Goal: Information Seeking & Learning: Check status

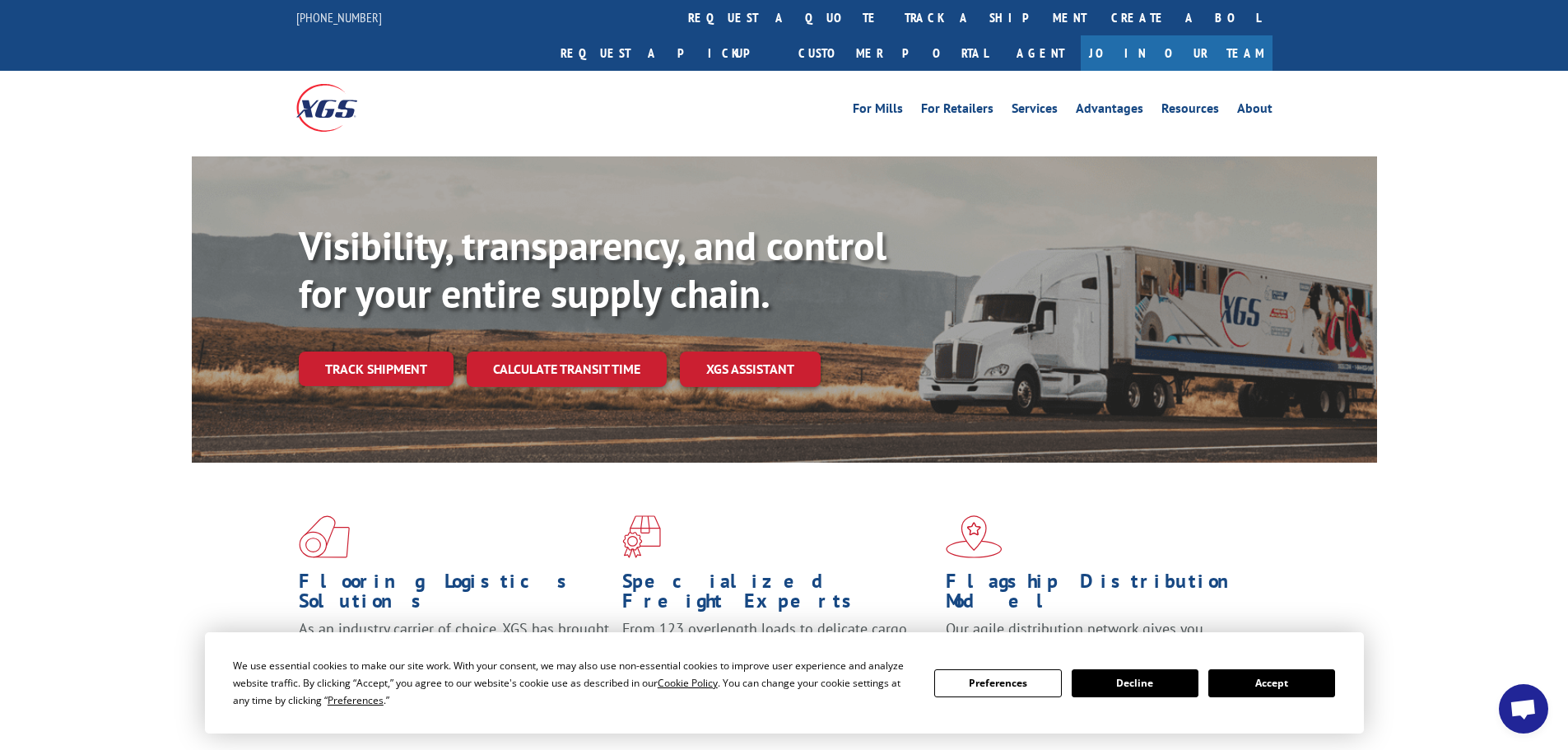
click at [1315, 683] on button "Accept" at bounding box center [1272, 683] width 127 height 28
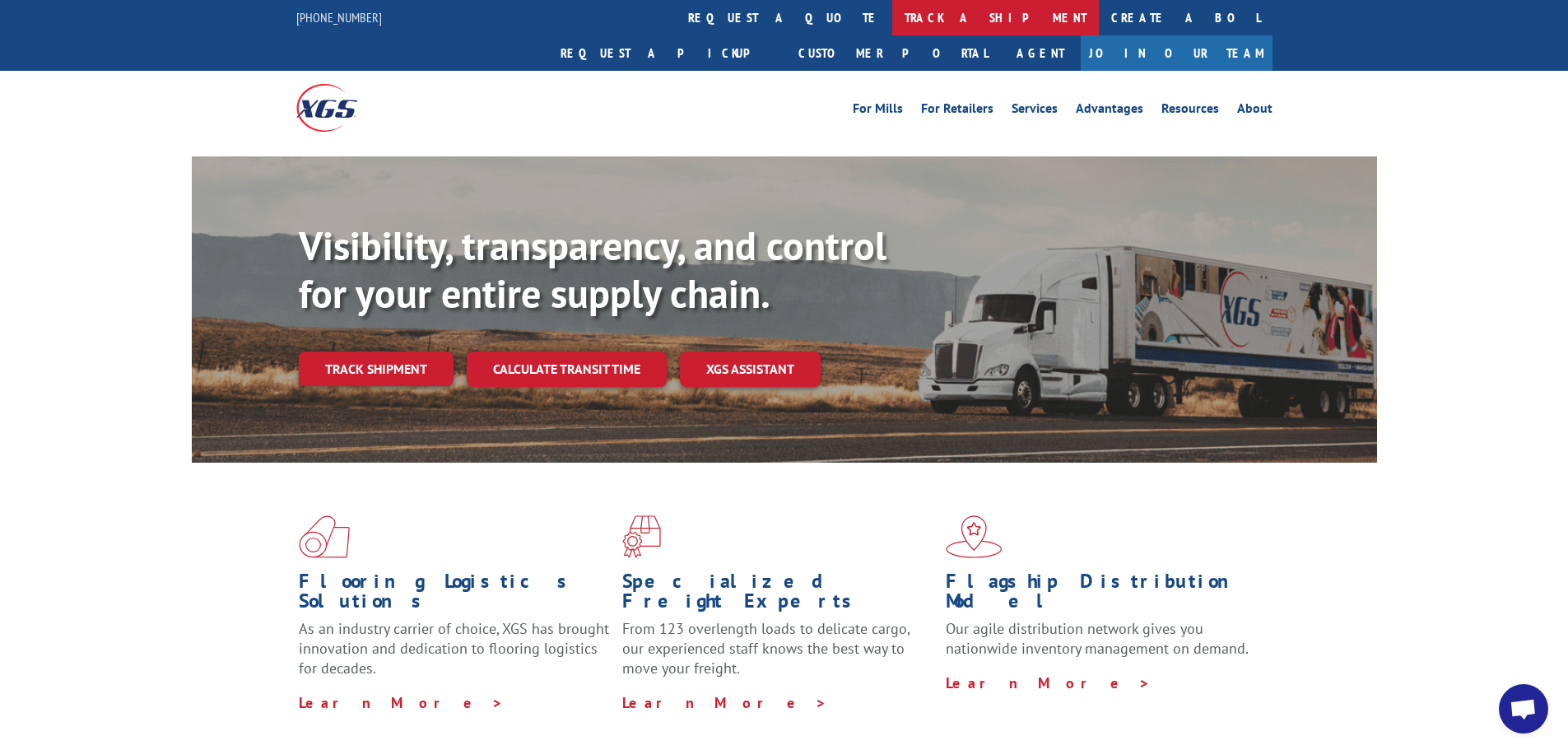
click at [892, 17] on link "track a shipment" at bounding box center [995, 17] width 206 height 36
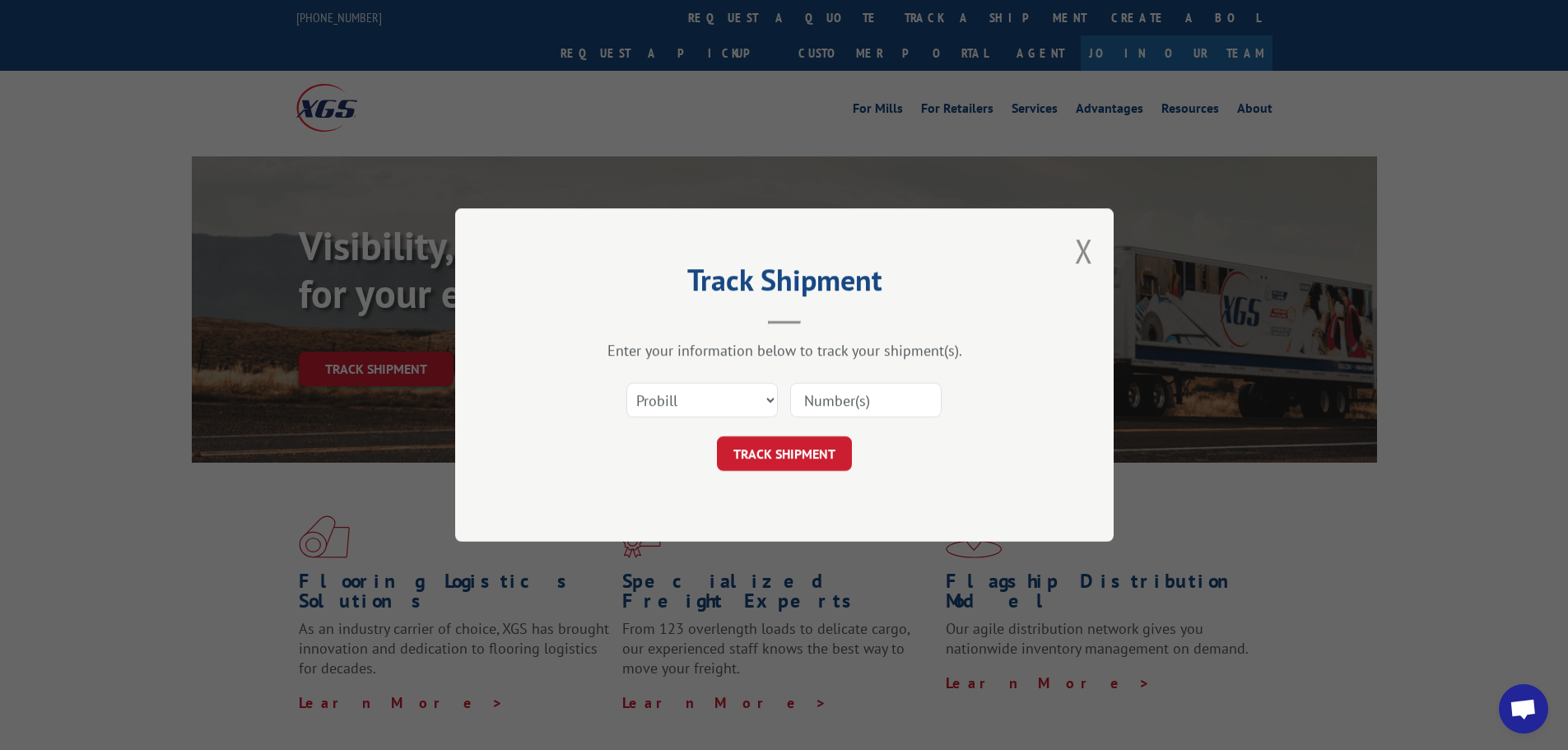
click at [833, 403] on input at bounding box center [866, 400] width 151 height 35
paste input "17602990"
type input "17602990"
click at [802, 458] on button "TRACK SHIPMENT" at bounding box center [784, 454] width 135 height 35
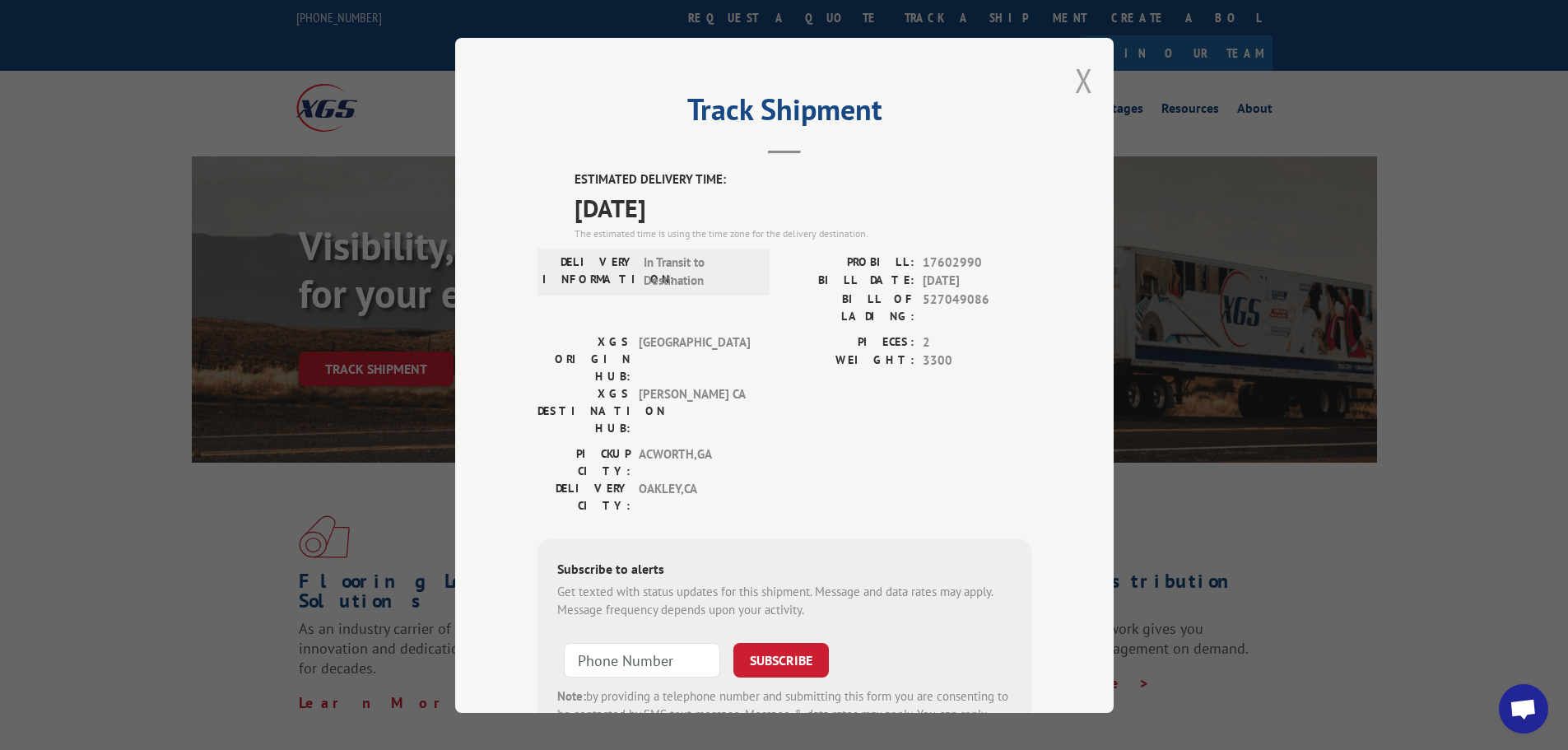
click at [1078, 77] on button "Close modal" at bounding box center [1084, 80] width 18 height 43
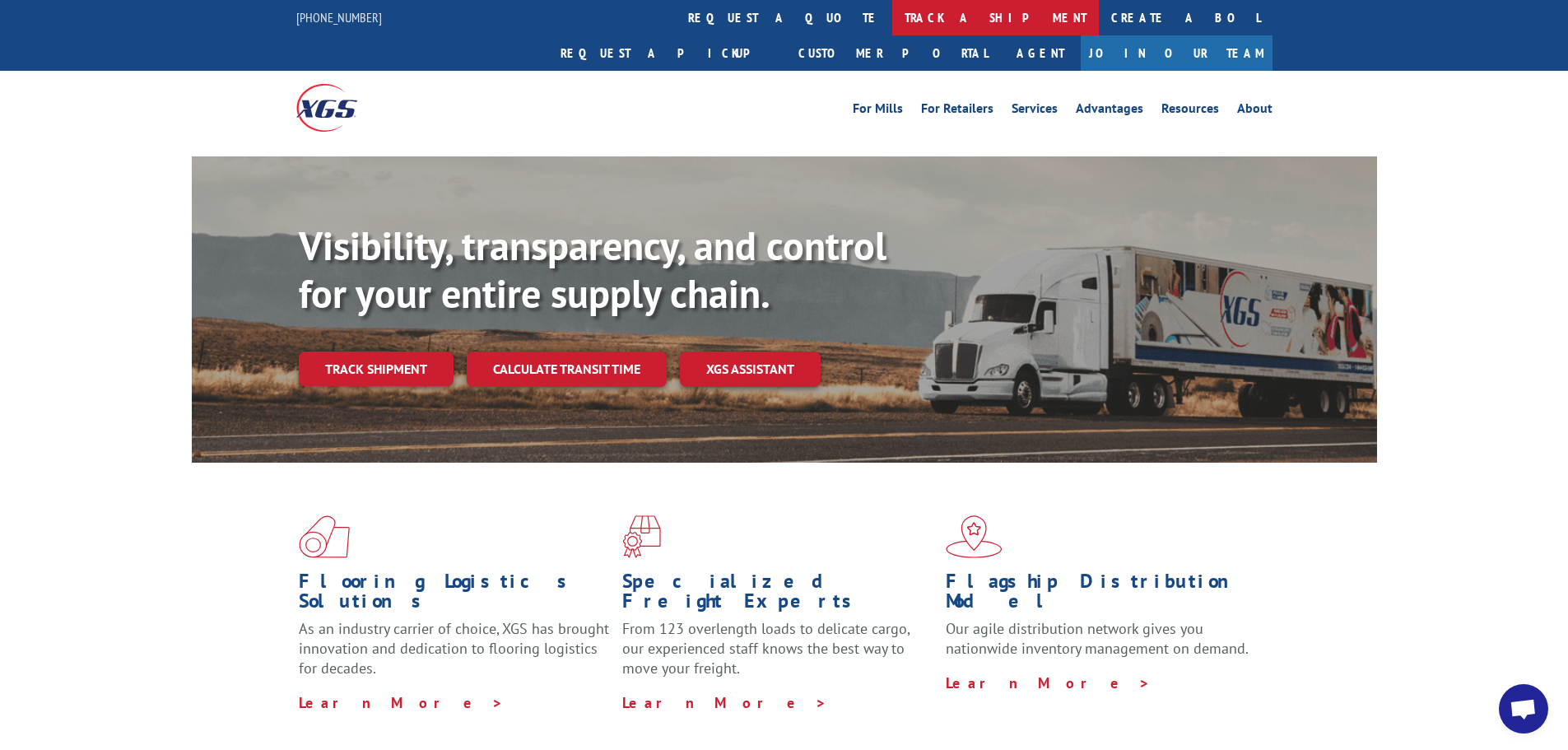
click at [892, 17] on link "track a shipment" at bounding box center [995, 17] width 206 height 36
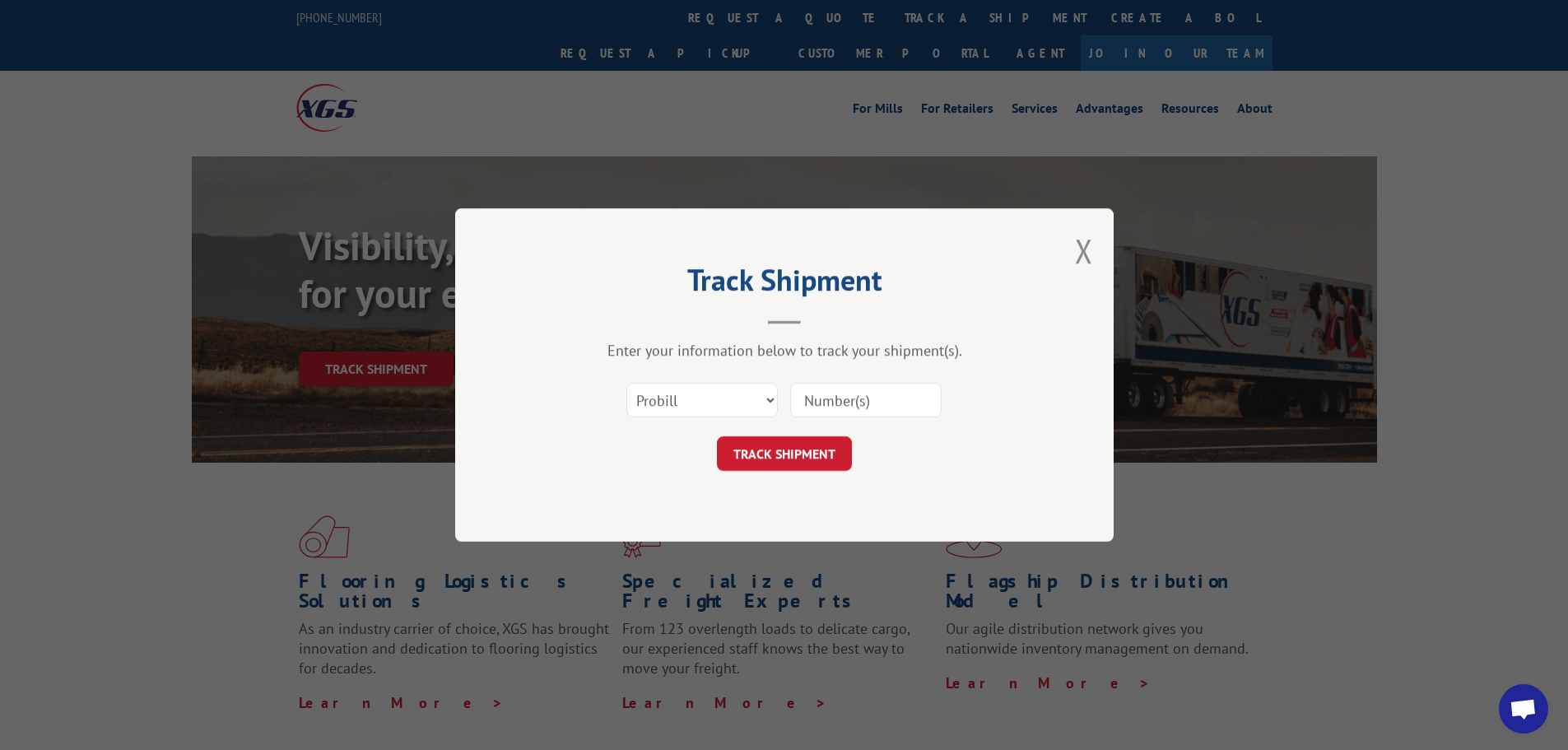
click at [821, 410] on input at bounding box center [866, 400] width 151 height 35
paste input "17591216"
type input "17591216"
click at [825, 457] on button "TRACK SHIPMENT" at bounding box center [784, 454] width 135 height 35
